Goal: Transaction & Acquisition: Purchase product/service

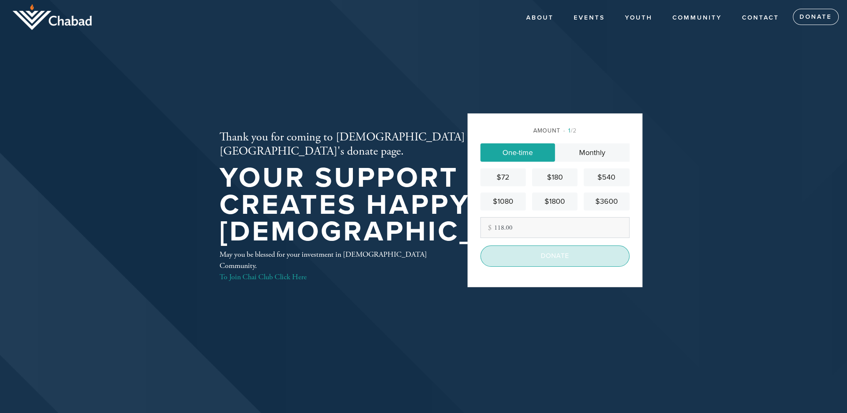
type input "118.00"
click at [553, 249] on input "Donate" at bounding box center [555, 255] width 149 height 21
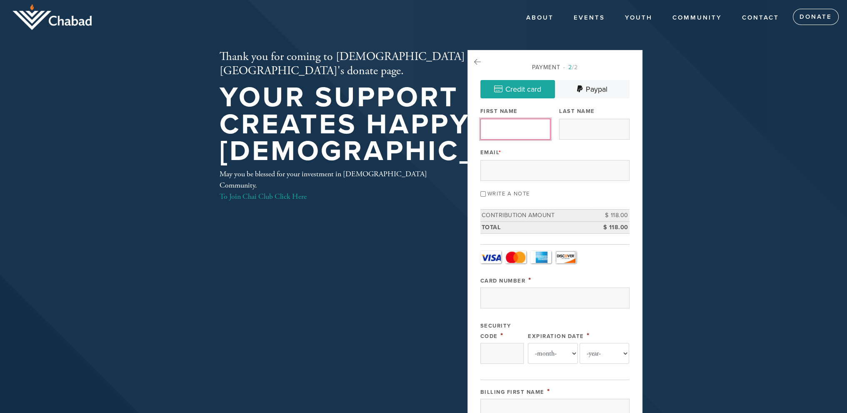
click at [507, 124] on input "First Name" at bounding box center [516, 129] width 70 height 21
type input "[PERSON_NAME]"
type input "[CREDIT_CARD_NUMBER]"
type input "***"
select select "1"
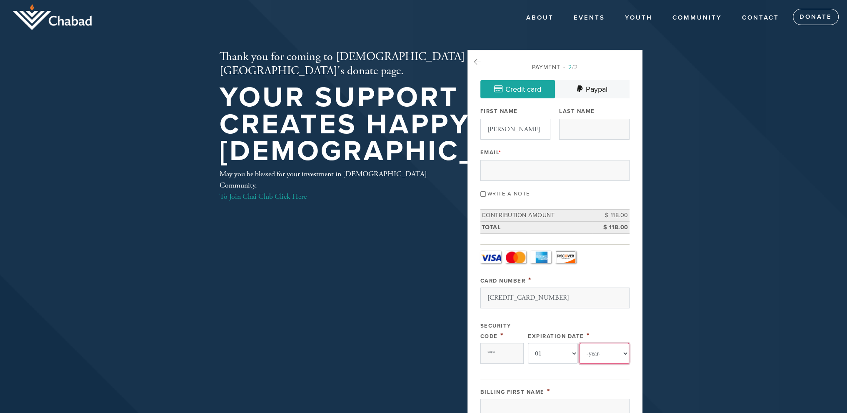
select select "2030"
type input "[PERSON_NAME]"
click at [586, 132] on input "Last Name" at bounding box center [594, 129] width 70 height 21
type input "[PERSON_NAME]"
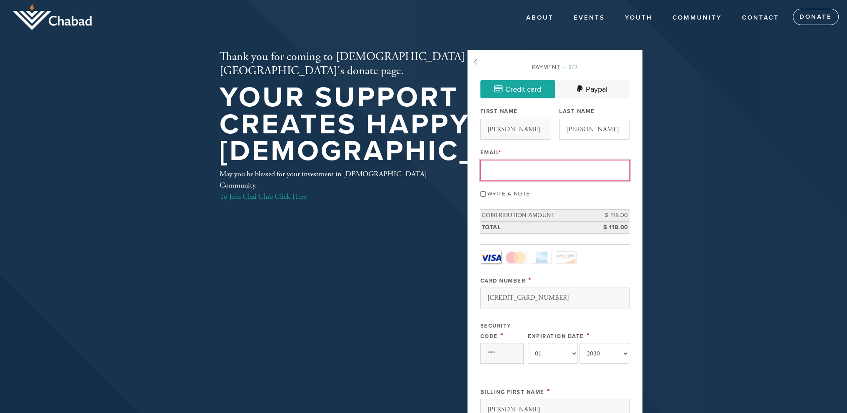
type input "[EMAIL_ADDRESS][DOMAIN_NAME]"
type input "[STREET_ADDRESS][PERSON_NAME]"
type input "[GEOGRAPHIC_DATA]"
type input "CA"
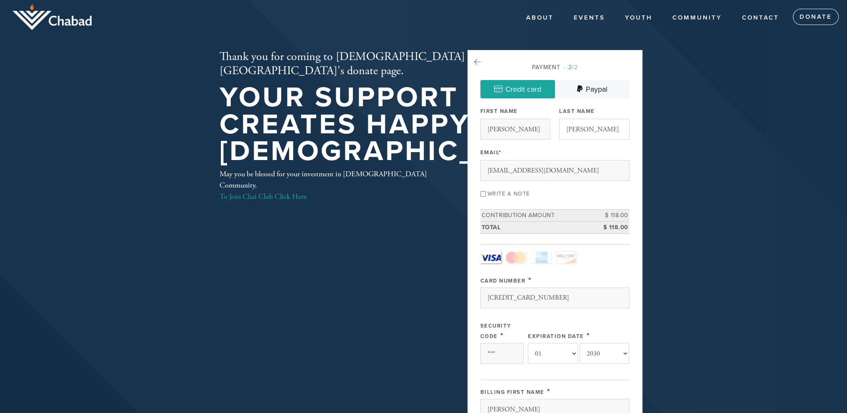
type input "94301"
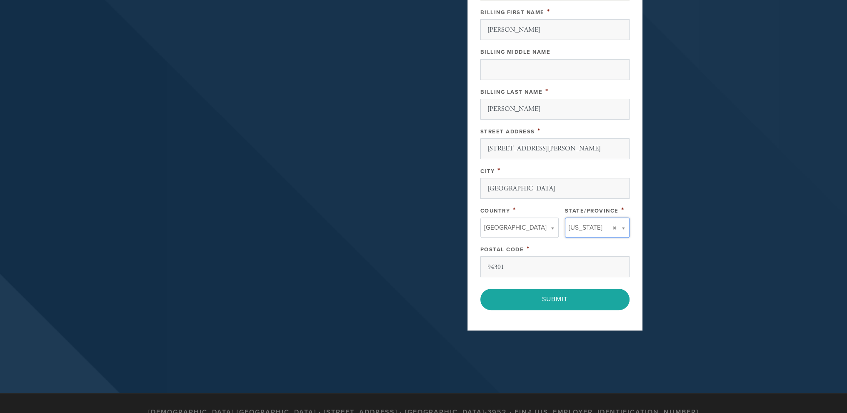
type input "CA"
type input "[GEOGRAPHIC_DATA]"
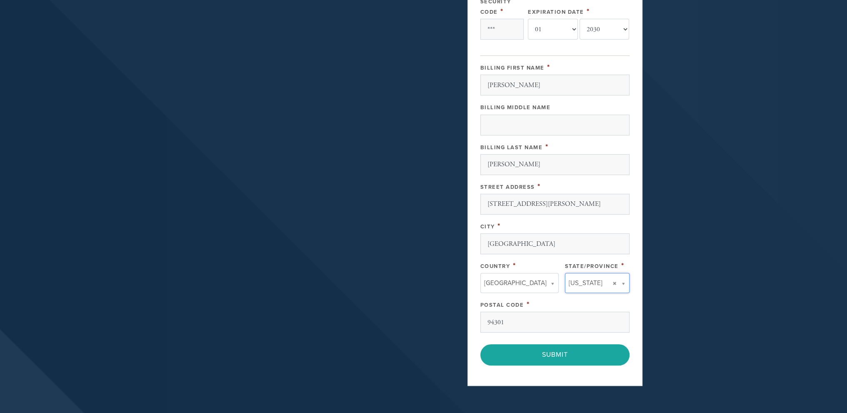
scroll to position [440, 0]
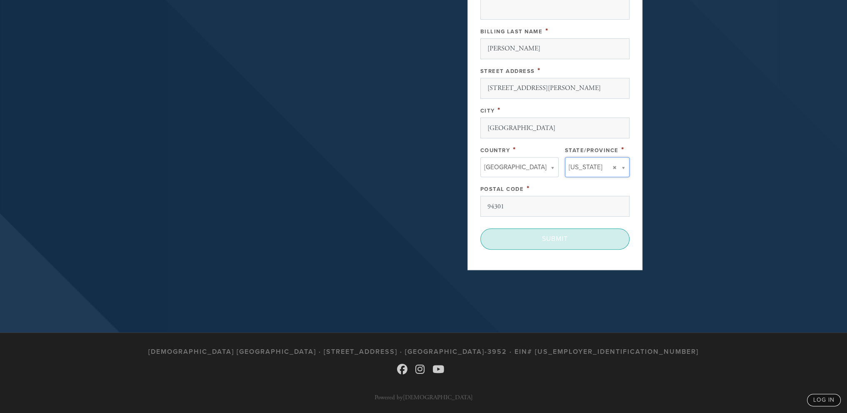
click at [535, 234] on input "Submit" at bounding box center [555, 238] width 149 height 21
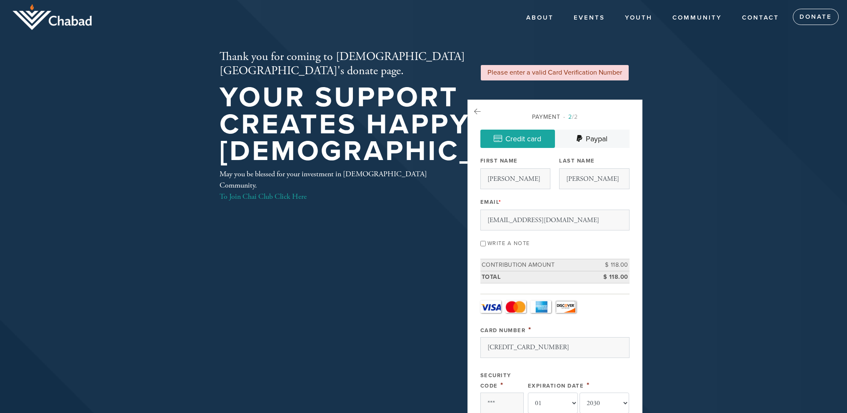
select select "1"
select select "2030"
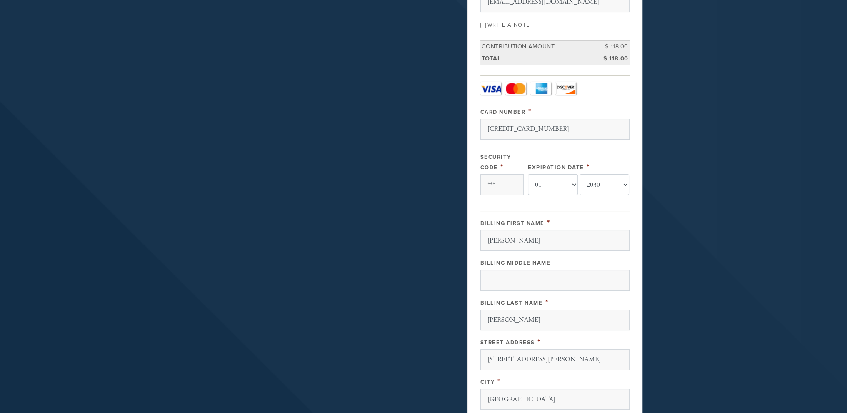
click at [459, 180] on div "Thank you for coming to [DEMOGRAPHIC_DATA][GEOGRAPHIC_DATA]'s donate page. Your…" at bounding box center [424, 193] width 450 height 722
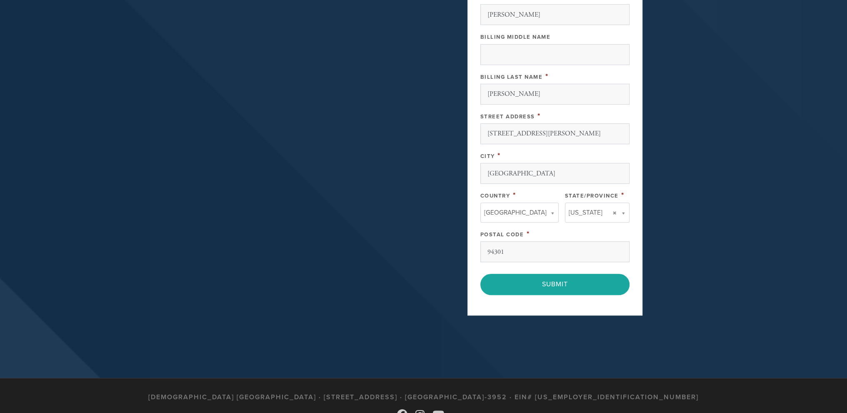
scroll to position [448, 0]
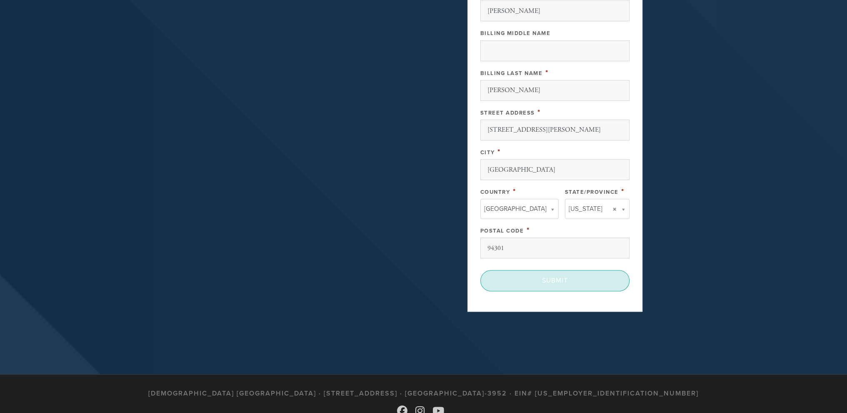
type input "470"
click at [577, 276] on input "Submit" at bounding box center [555, 280] width 149 height 21
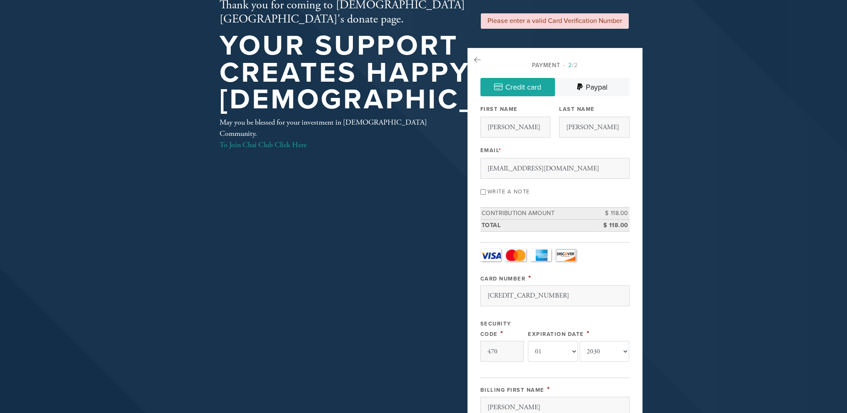
scroll to position [52, 0]
